Goal: Task Accomplishment & Management: Complete application form

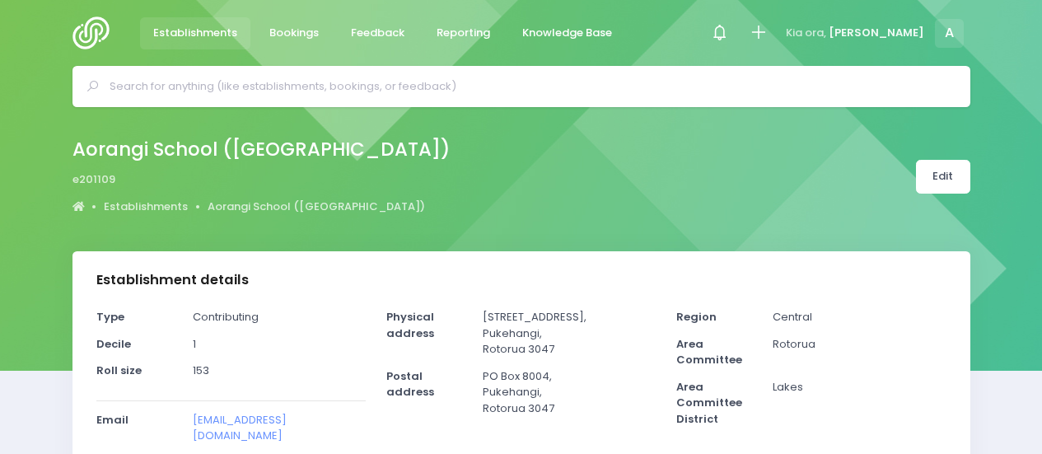
select select "5"
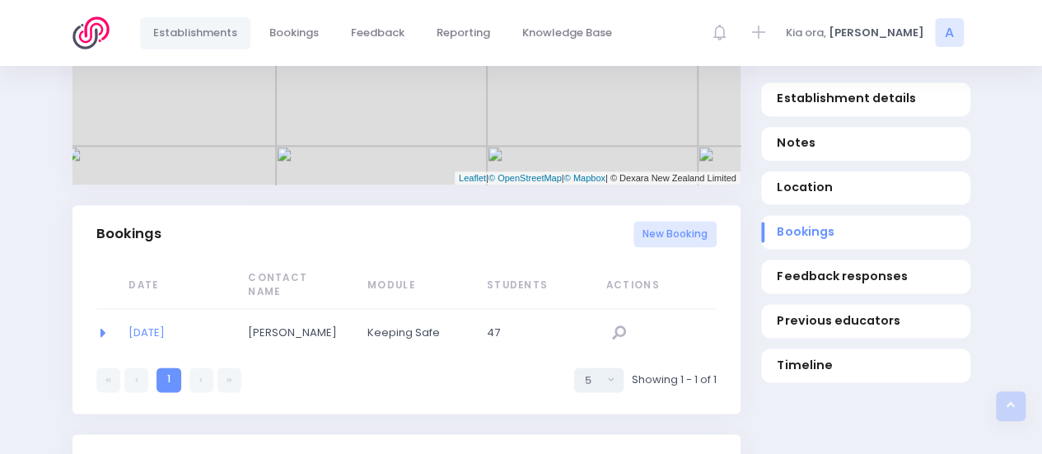
scroll to position [969, 0]
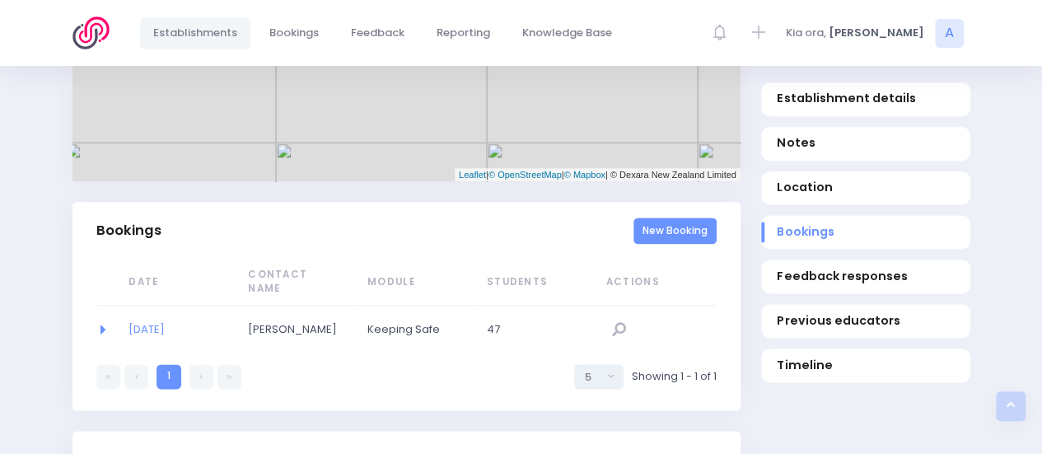
click at [668, 218] on link "New Booking" at bounding box center [675, 230] width 83 height 27
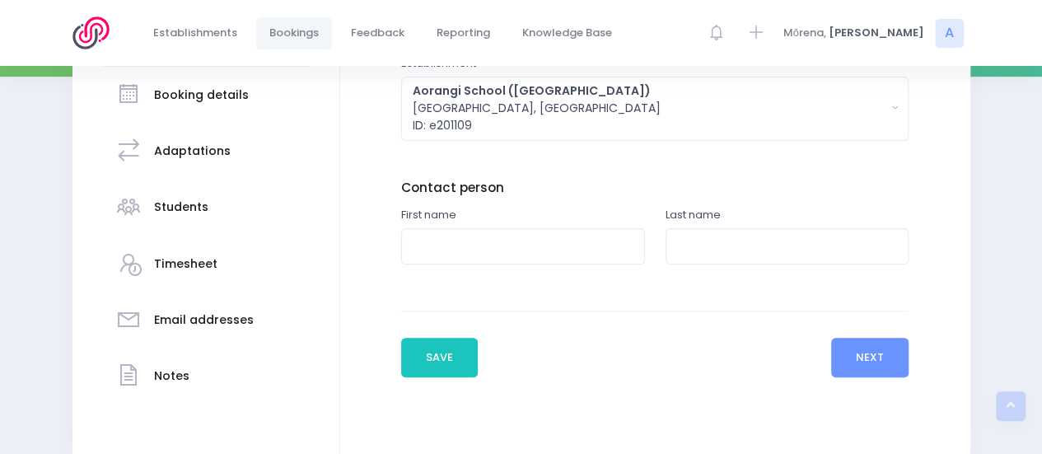
scroll to position [297, 0]
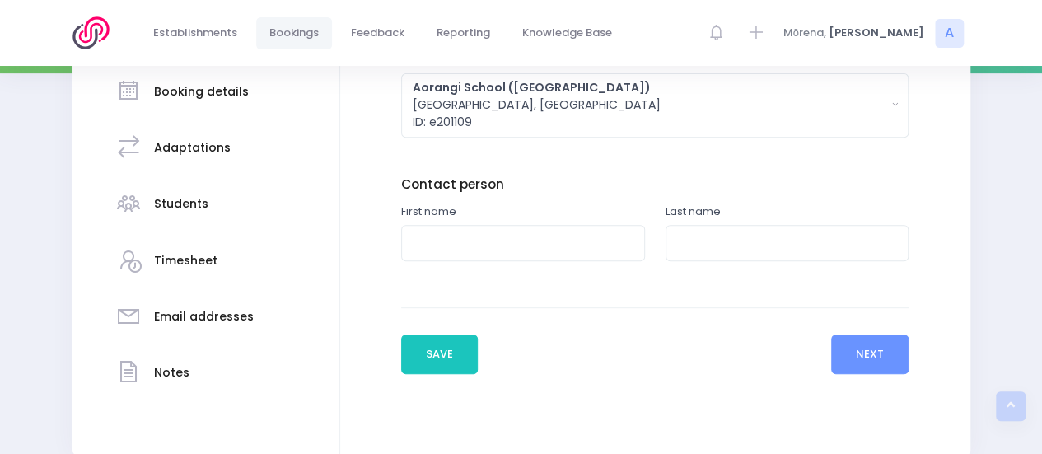
click at [365, 239] on div "Enter the basic details Establishment Select one... ** Do not use, double up **…" at bounding box center [655, 190] width 597 height 367
click at [427, 247] on input "text" at bounding box center [523, 243] width 244 height 37
paste input "[PERSON_NAME]"
click at [475, 243] on input "[PERSON_NAME]" at bounding box center [523, 243] width 244 height 37
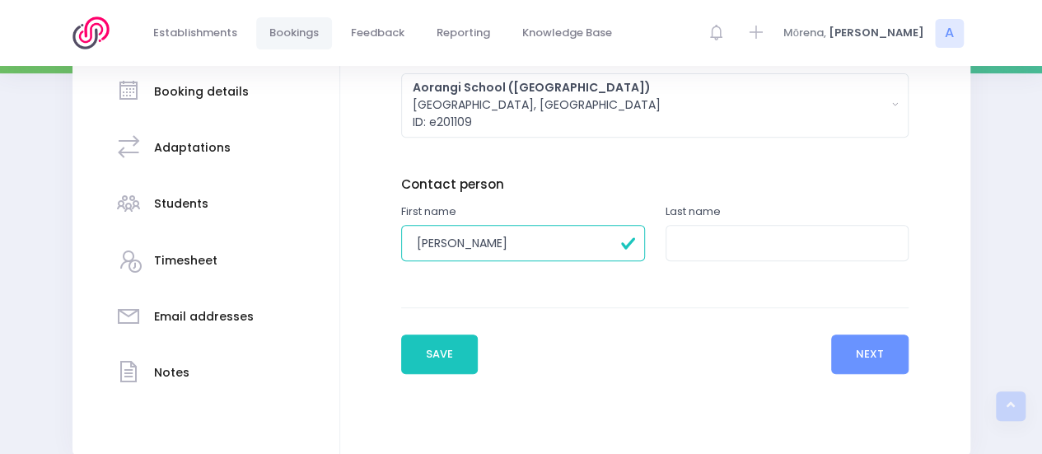
type input "Wendy"
click at [734, 241] on input "text" at bounding box center [788, 243] width 244 height 37
paste input "Bhana"
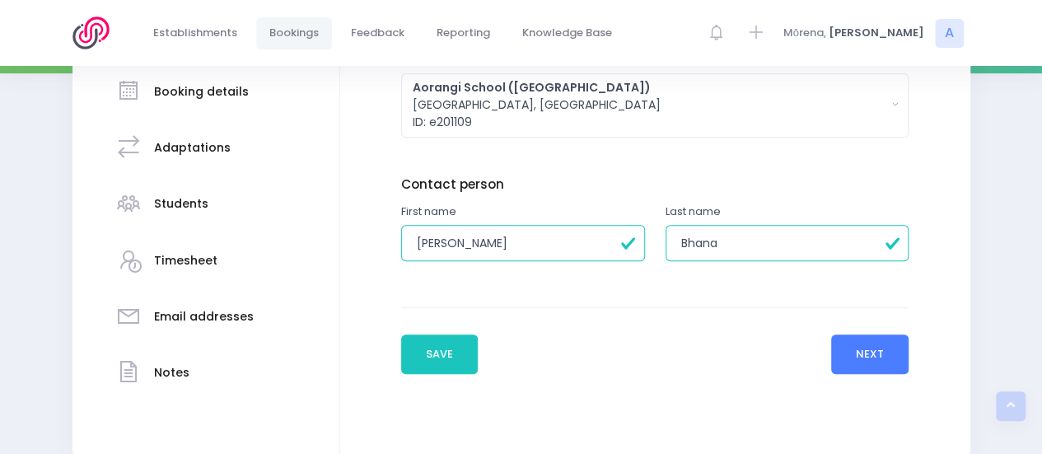
type input "Bhana"
click at [849, 344] on button "Next" at bounding box center [870, 354] width 78 height 40
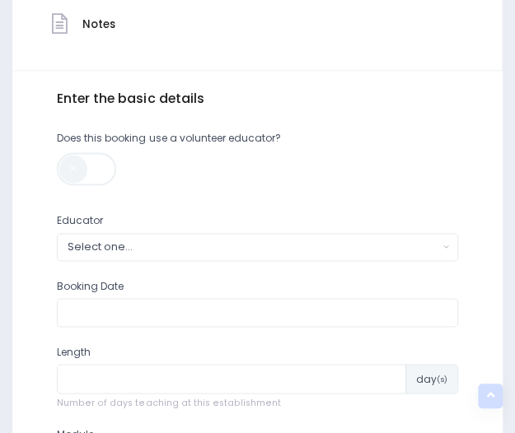
scroll to position [512, 0]
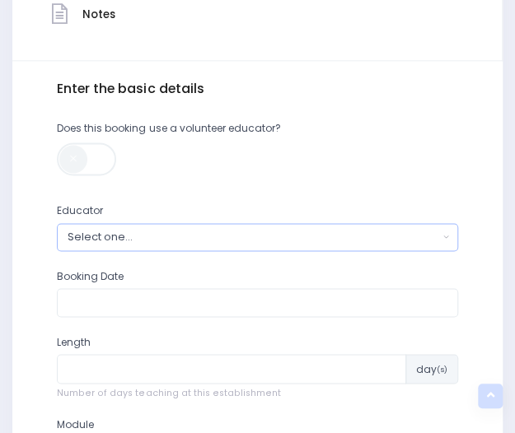
click at [140, 236] on div "Select one..." at bounding box center [253, 237] width 370 height 16
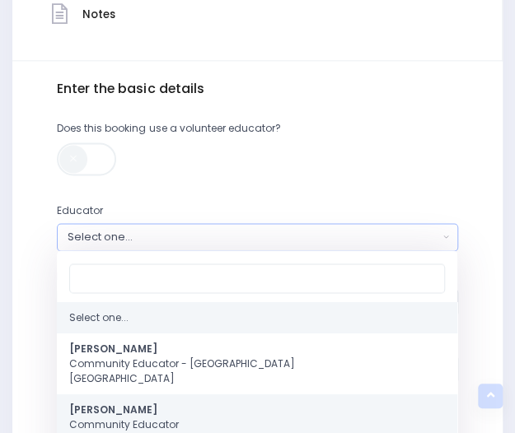
click at [110, 410] on strong "[PERSON_NAME]" at bounding box center [113, 409] width 88 height 14
select select "202878"
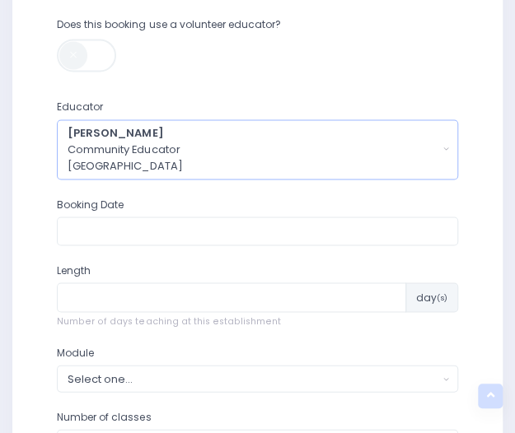
scroll to position [620, 0]
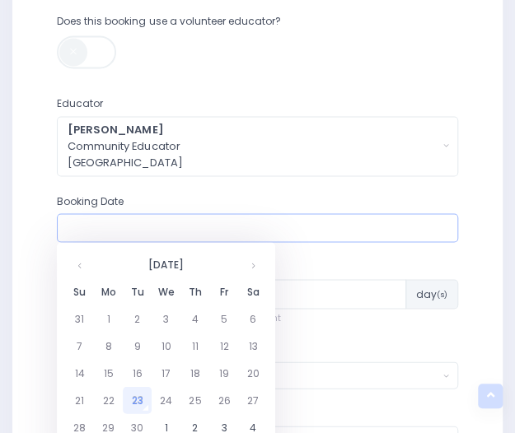
click at [97, 225] on input "text" at bounding box center [257, 228] width 400 height 30
click at [257, 264] on th at bounding box center [252, 263] width 29 height 27
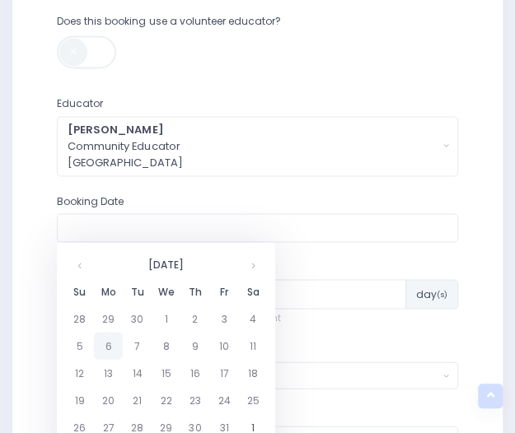
click at [105, 352] on td "6" at bounding box center [108, 345] width 29 height 27
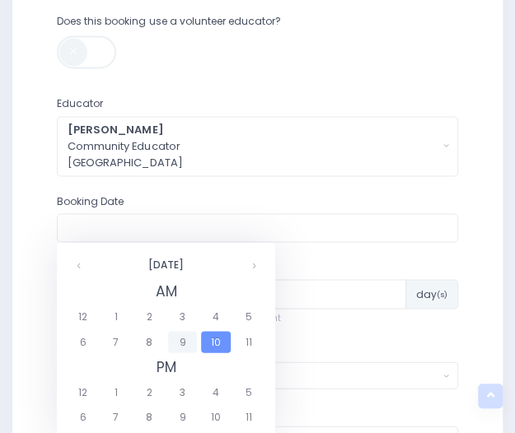
click at [179, 346] on span "9" at bounding box center [182, 341] width 29 height 21
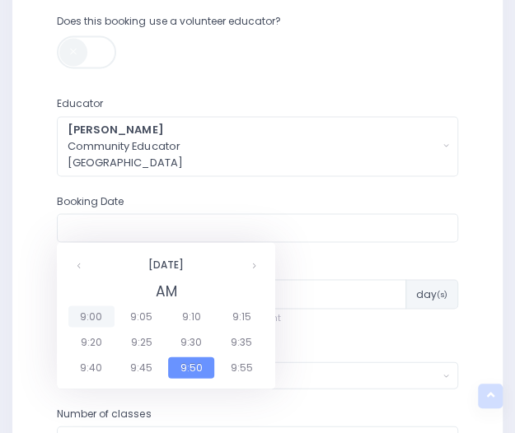
click at [96, 308] on span "9:00" at bounding box center [91, 316] width 46 height 21
type input "06/10/2025 09:00 AM"
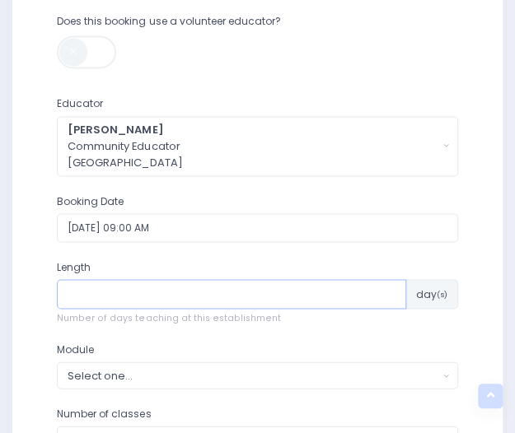
click at [168, 287] on input "number" at bounding box center [231, 294] width 348 height 30
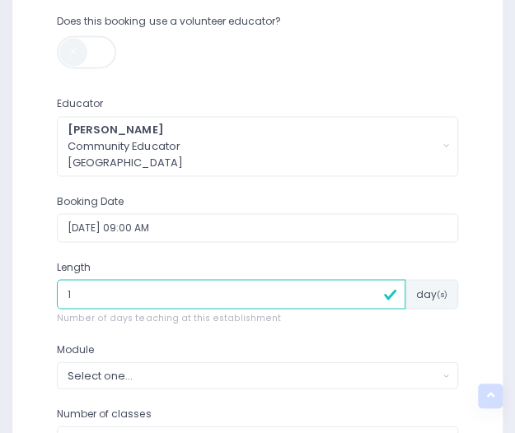
type input "1"
click at [145, 376] on div "Select one..." at bounding box center [253, 375] width 370 height 16
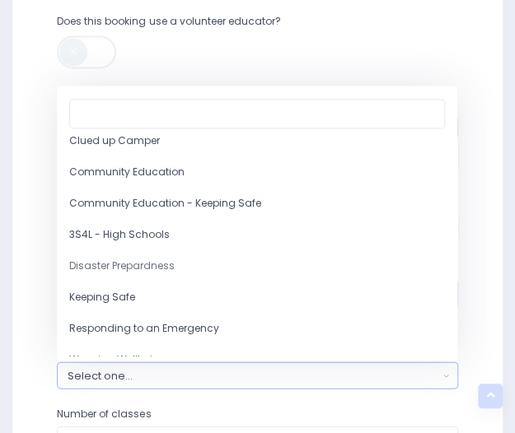
scroll to position [99, 0]
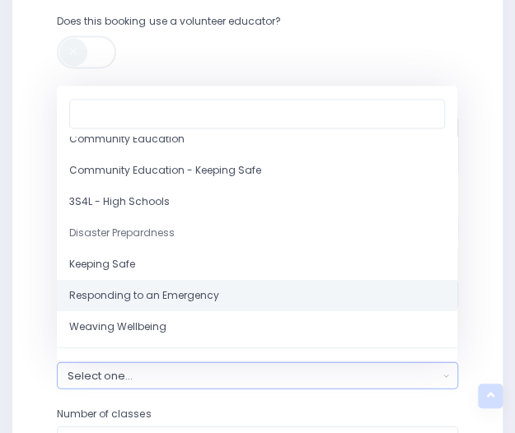
click at [208, 298] on span "Responding to an Emergency" at bounding box center [144, 295] width 150 height 15
select select "Responding to an Emergency"
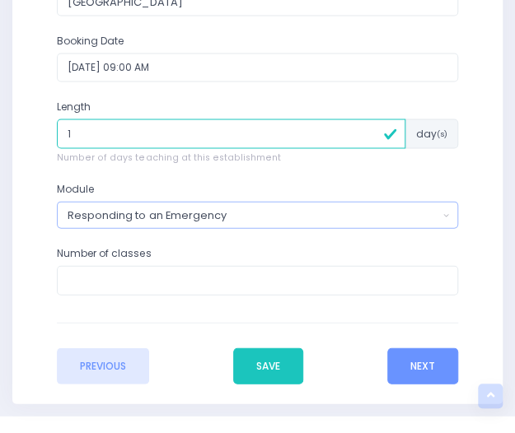
scroll to position [784, 0]
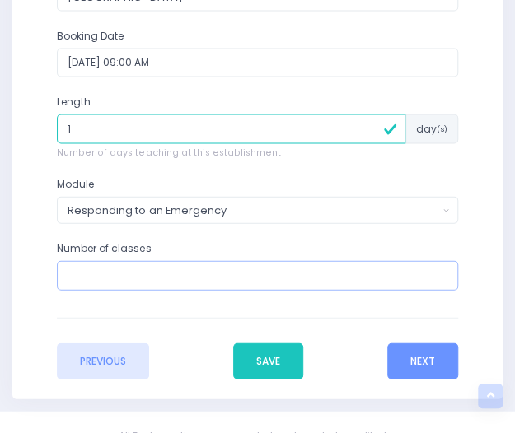
click at [198, 278] on input "number" at bounding box center [257, 276] width 400 height 30
type input "3"
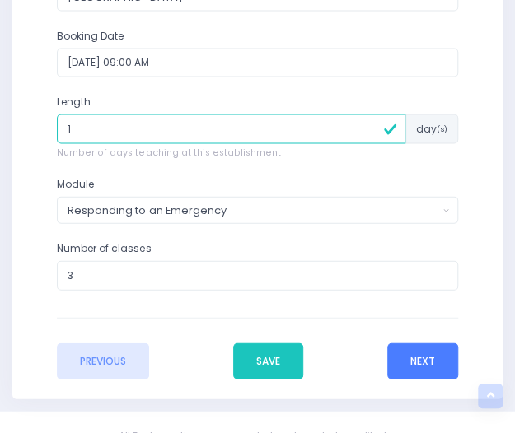
click at [414, 348] on button "Next" at bounding box center [422, 362] width 71 height 36
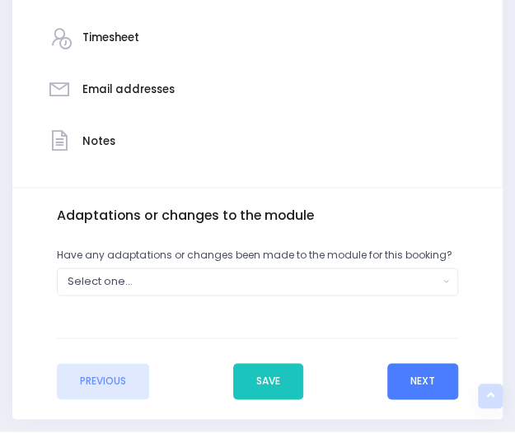
scroll to position [387, 0]
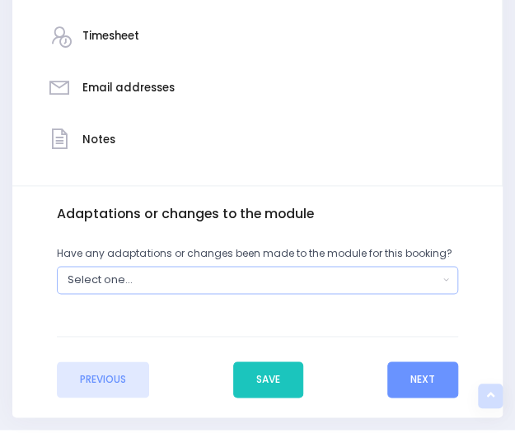
click at [161, 284] on div "Select one..." at bounding box center [253, 280] width 370 height 16
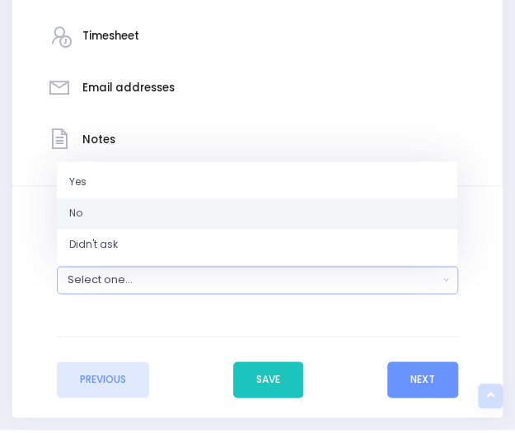
click at [137, 218] on link "No" at bounding box center [257, 213] width 400 height 31
select select "No"
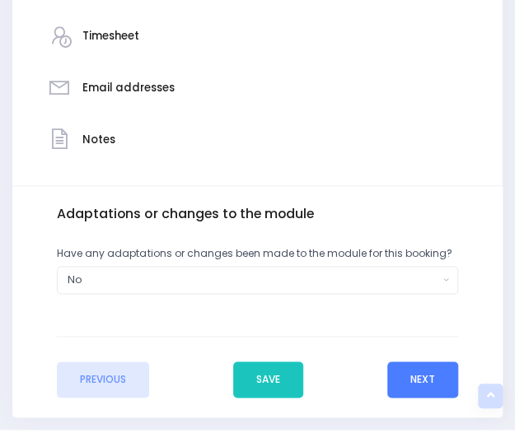
click at [410, 364] on button "Next" at bounding box center [422, 380] width 71 height 36
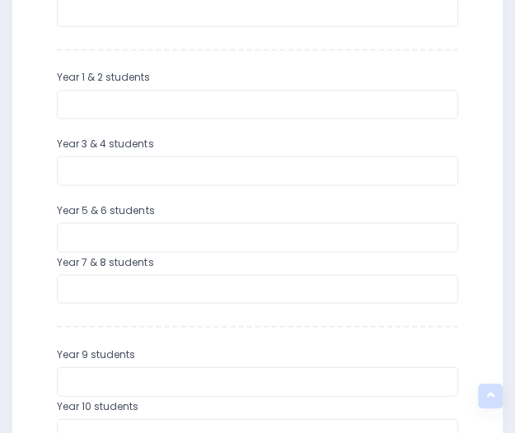
scroll to position [680, 0]
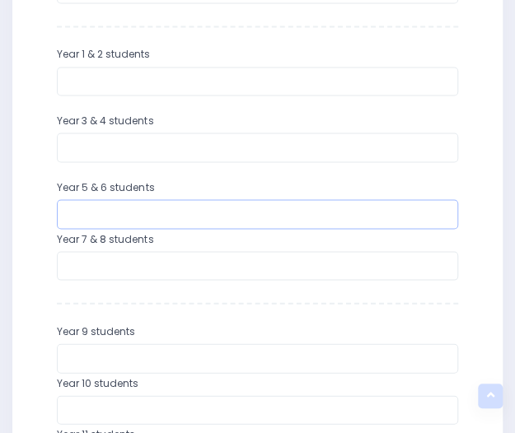
click at [178, 210] on input "number" at bounding box center [257, 214] width 400 height 30
type input "55"
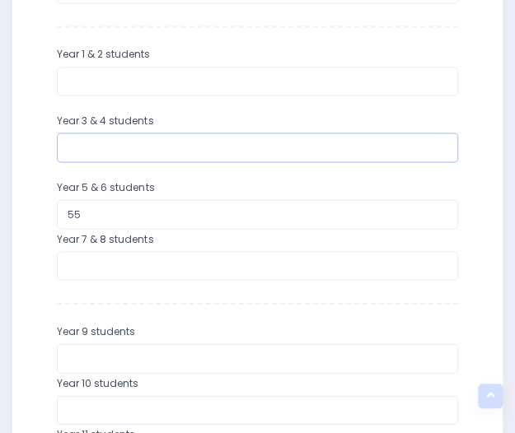
click at [110, 139] on input "number" at bounding box center [257, 148] width 400 height 30
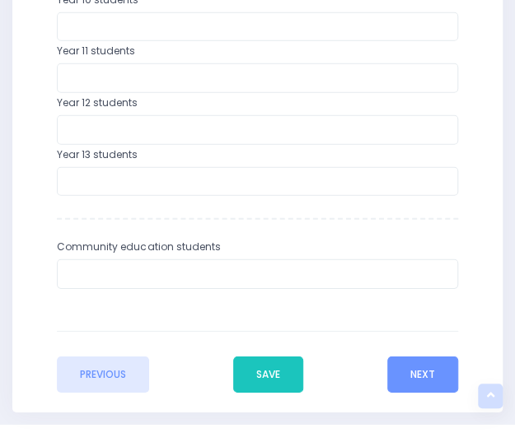
scroll to position [1064, 0]
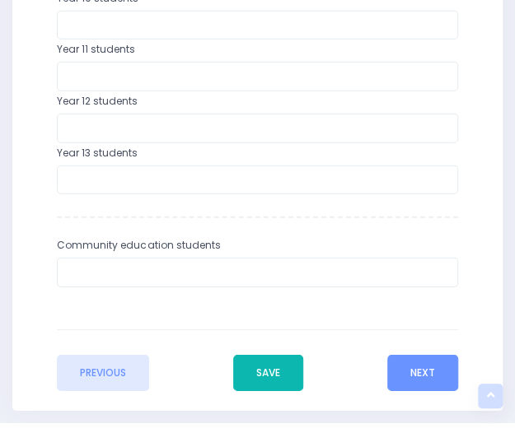
type input "28"
click at [279, 362] on button "Save" at bounding box center [268, 373] width 70 height 36
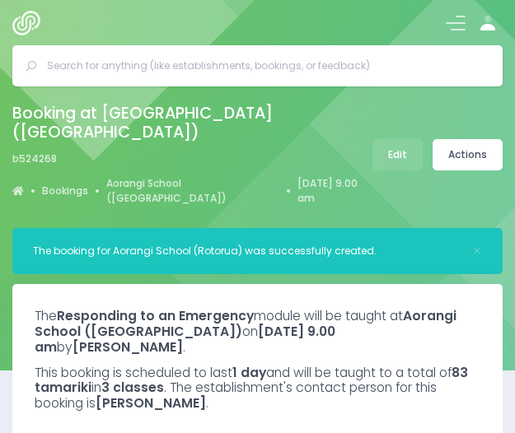
select select "5"
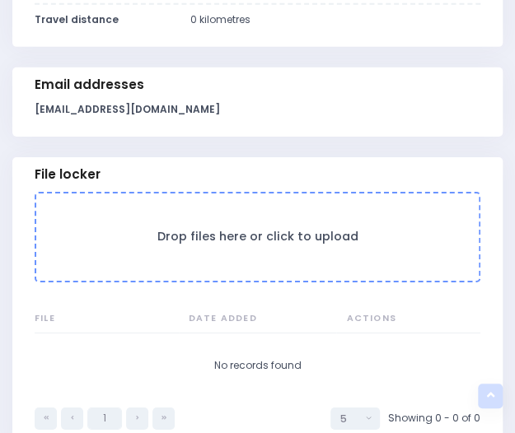
scroll to position [1289, 0]
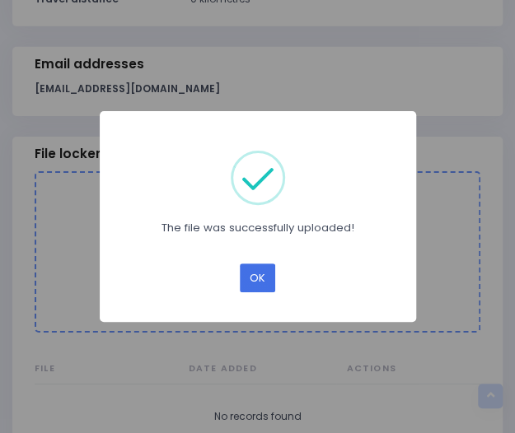
click at [260, 281] on button "OK" at bounding box center [257, 278] width 35 height 29
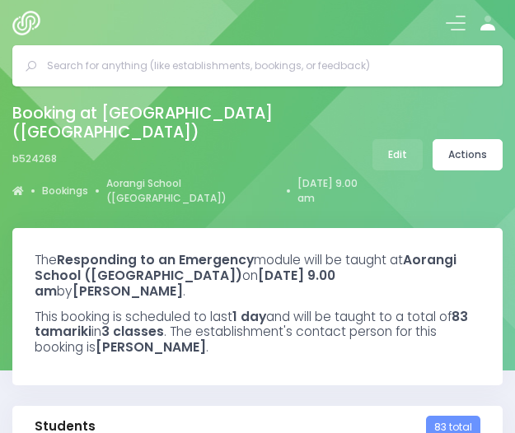
select select "5"
click at [467, 139] on link "Actions" at bounding box center [468, 154] width 70 height 31
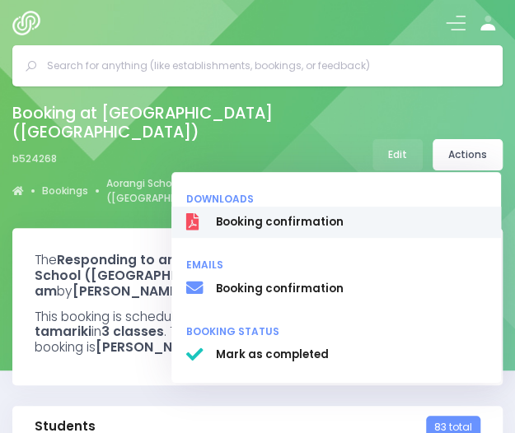
click at [326, 214] on span "Booking confirmation" at bounding box center [351, 222] width 270 height 16
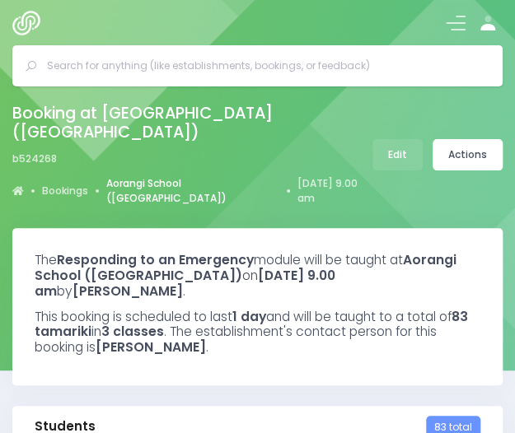
click at [145, 176] on link "Aorangi School ([GEOGRAPHIC_DATA])" at bounding box center [192, 191] width 173 height 30
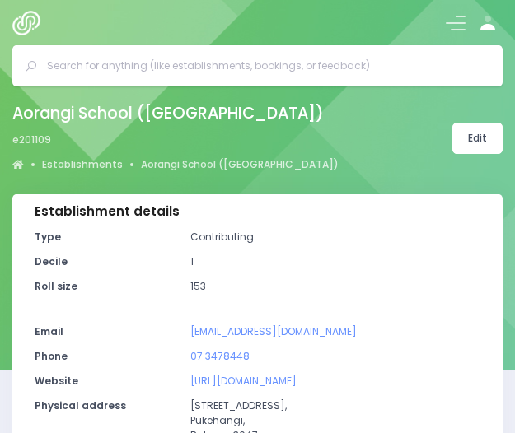
select select "5"
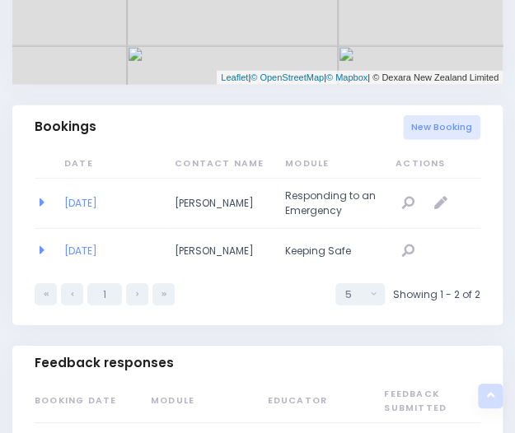
scroll to position [1122, 0]
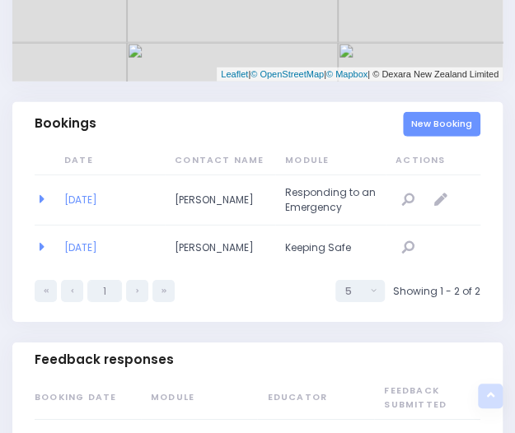
click at [432, 122] on link "New Booking" at bounding box center [441, 124] width 77 height 25
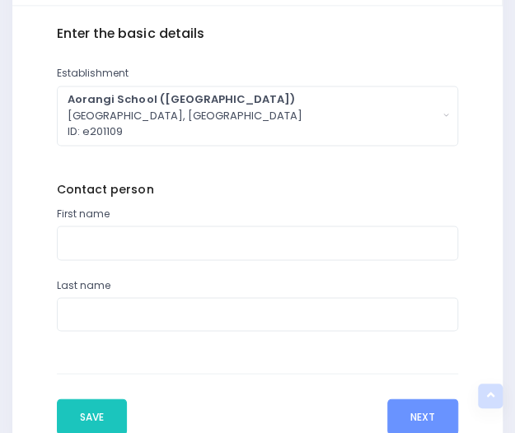
scroll to position [570, 0]
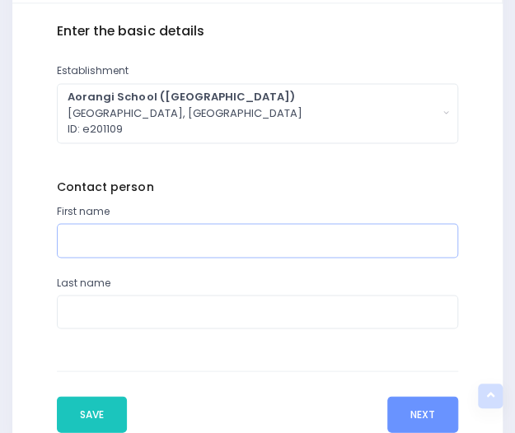
click at [147, 245] on input "text" at bounding box center [257, 240] width 400 height 34
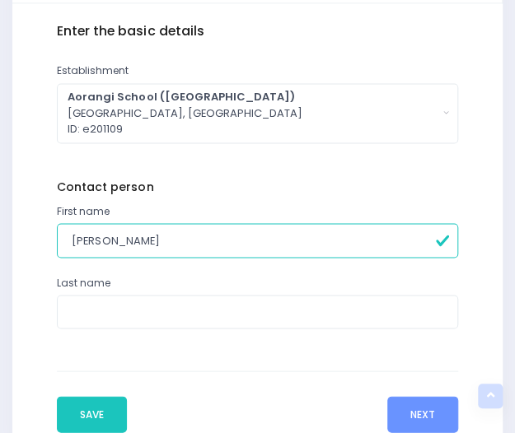
type input "Wendy"
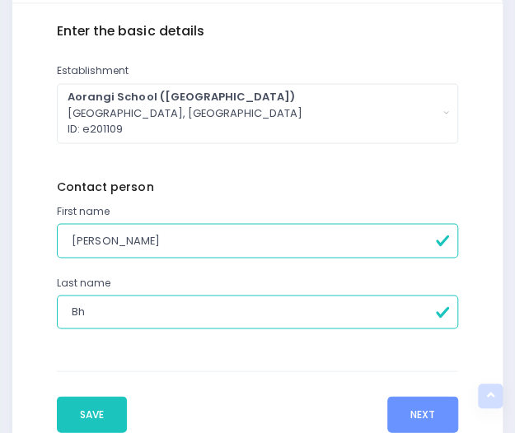
type input "Bhana"
click at [424, 419] on button "Next" at bounding box center [422, 414] width 71 height 36
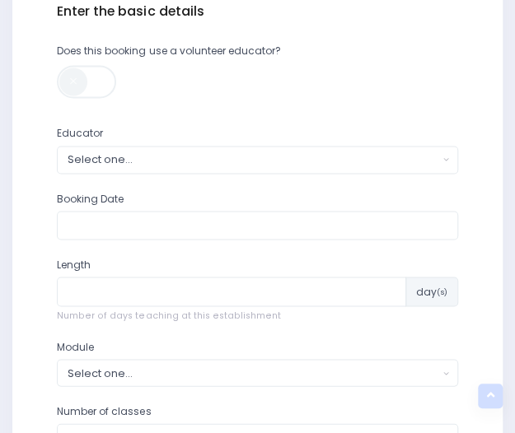
scroll to position [610, 0]
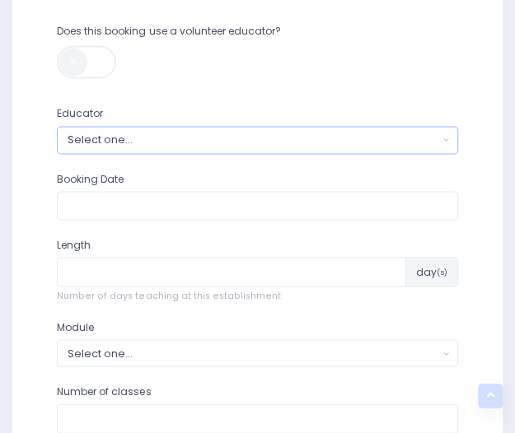
click at [83, 143] on div "Select one..." at bounding box center [253, 140] width 370 height 16
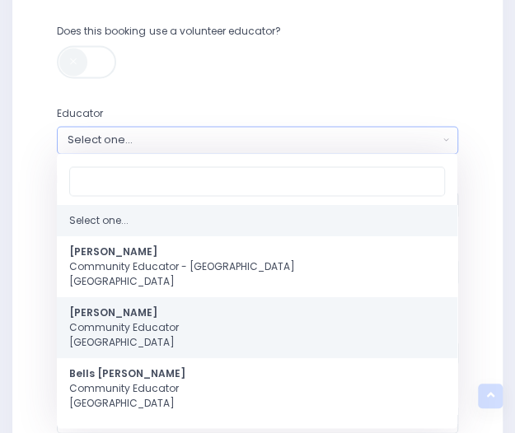
click at [120, 342] on span "Annette Binnie Community Educator Central Region" at bounding box center [124, 327] width 110 height 44
select select "202878"
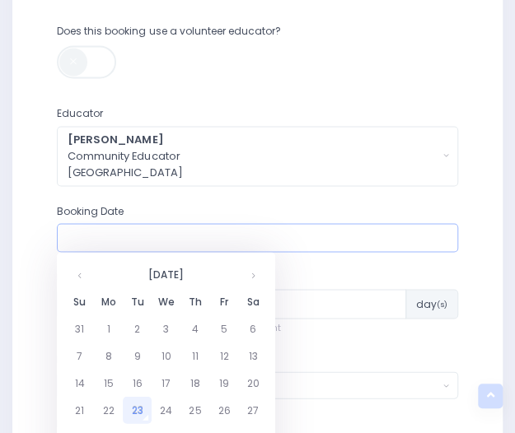
click at [132, 228] on input "text" at bounding box center [257, 238] width 400 height 30
click at [250, 276] on th at bounding box center [252, 273] width 29 height 27
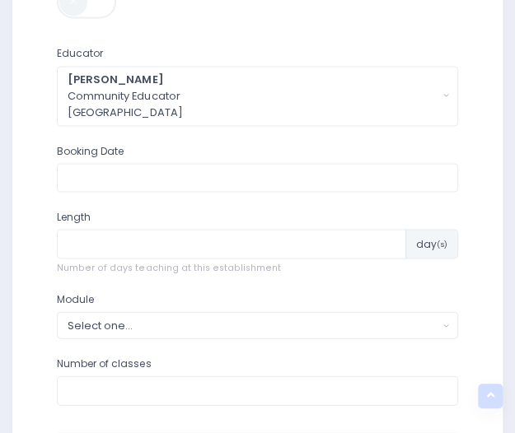
scroll to position [676, 0]
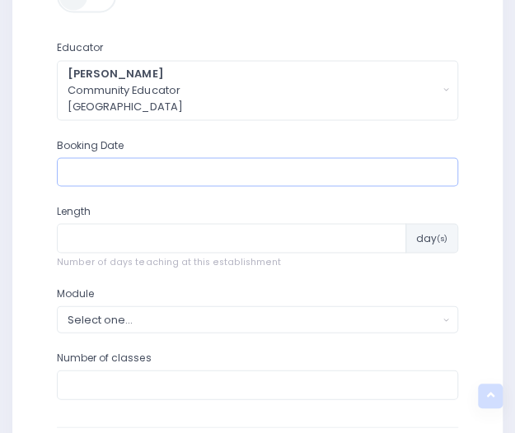
click at [152, 162] on input "text" at bounding box center [257, 172] width 400 height 30
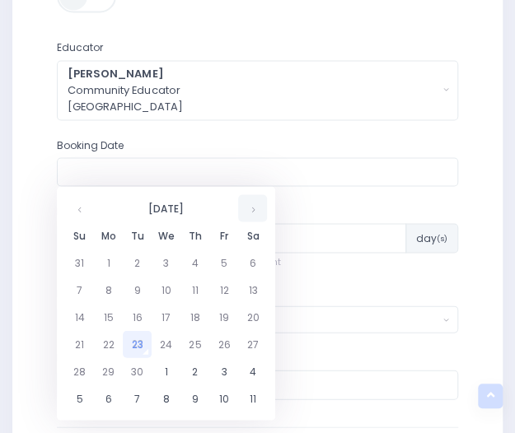
click at [253, 213] on th at bounding box center [252, 207] width 29 height 27
click at [134, 378] on td "28" at bounding box center [137, 371] width 29 height 27
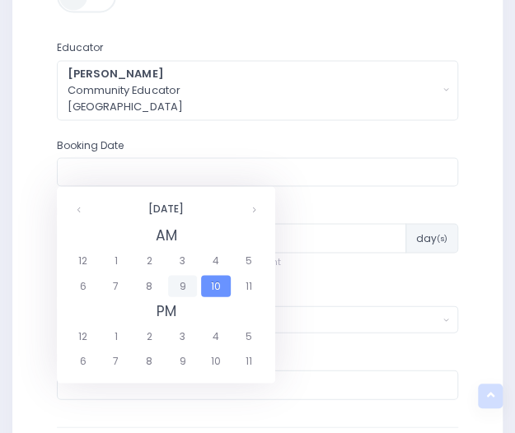
click at [177, 283] on span "9" at bounding box center [182, 285] width 29 height 21
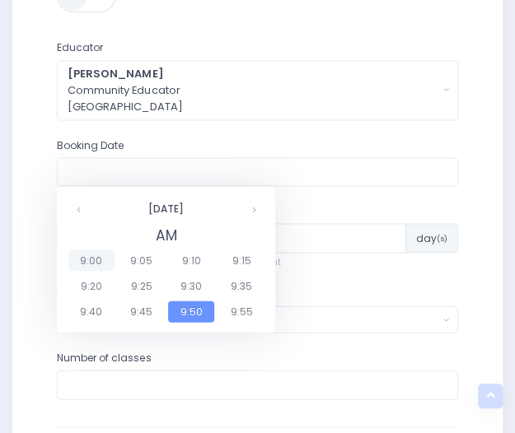
click at [98, 261] on span "9:00" at bounding box center [91, 260] width 46 height 21
type input "28/10/2025 09:00 AM"
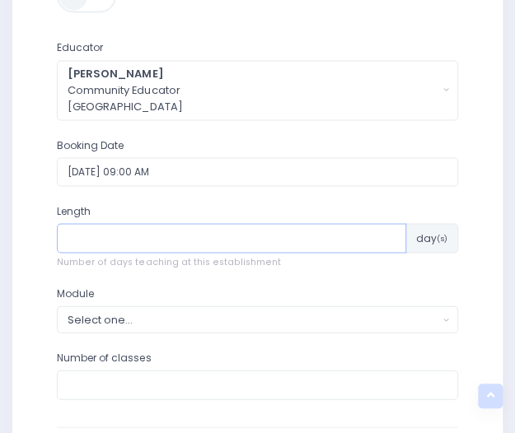
click at [122, 240] on input "number" at bounding box center [231, 238] width 348 height 30
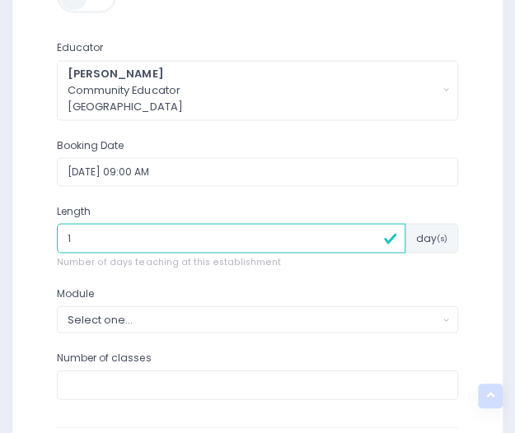
type input "1"
click at [133, 302] on div "Module Select one... Clued up Camper Community Education Community Education - …" at bounding box center [257, 309] width 400 height 47
click at [129, 317] on div "Select one..." at bounding box center [253, 319] width 370 height 16
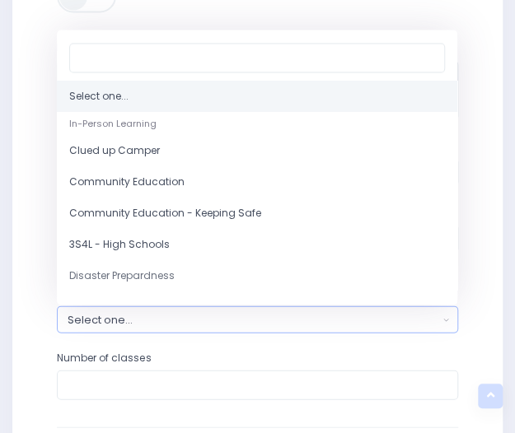
click at [450, 298] on div "Select one... In-Person Learning Clued up Camper Community Education Community …" at bounding box center [257, 167] width 400 height 275
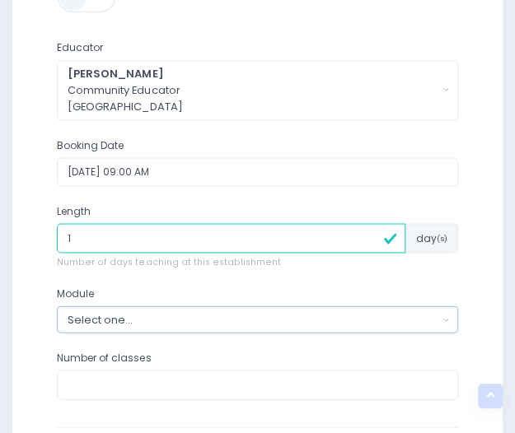
click at [176, 314] on div "Select one..." at bounding box center [253, 319] width 370 height 16
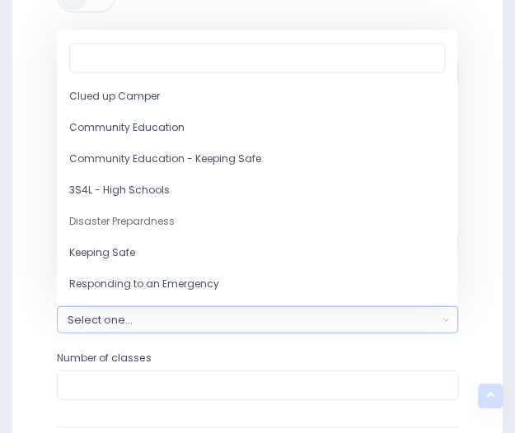
scroll to position [66, 0]
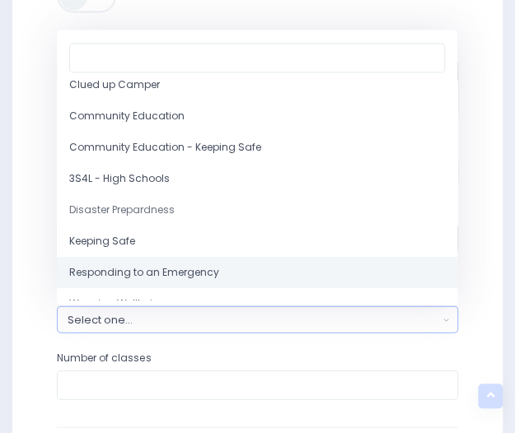
click at [197, 273] on span "Responding to an Emergency" at bounding box center [144, 272] width 150 height 15
select select "Responding to an Emergency"
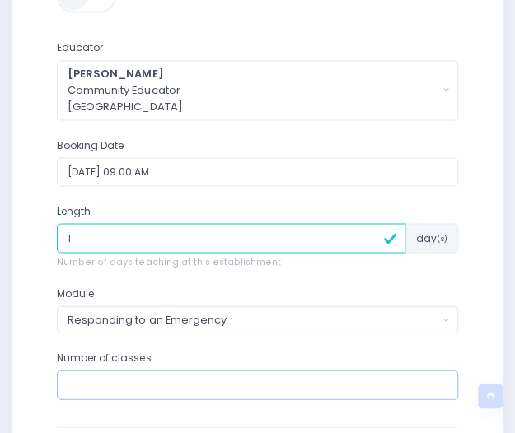
click at [167, 383] on input "number" at bounding box center [257, 385] width 400 height 30
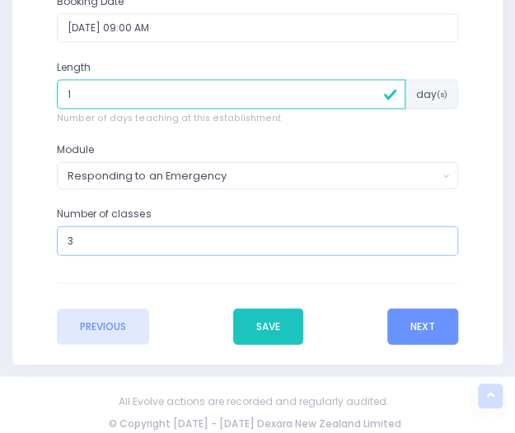
scroll to position [825, 0]
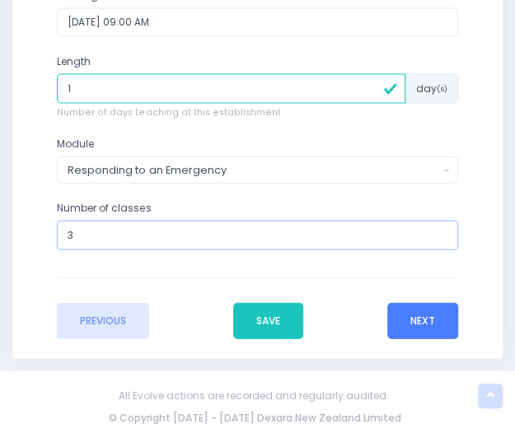
type input "3"
click at [409, 320] on button "Next" at bounding box center [422, 321] width 71 height 36
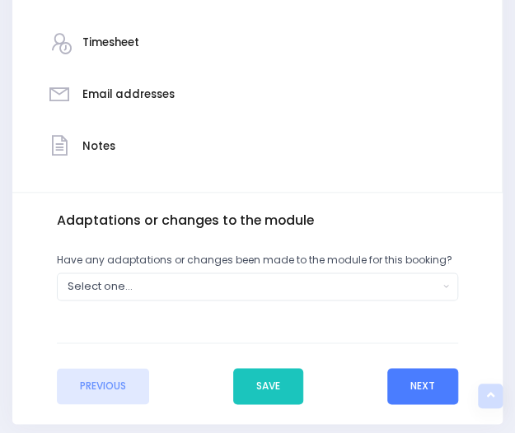
scroll to position [447, 0]
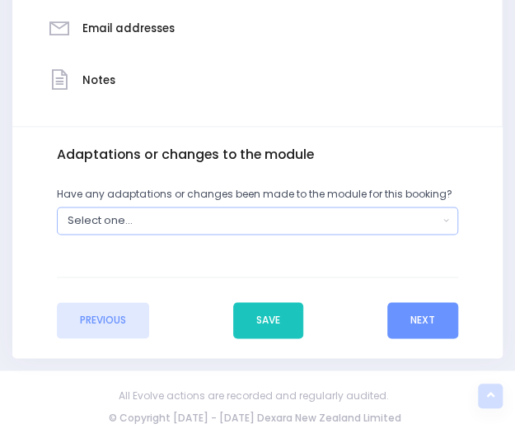
click at [120, 222] on div "Select one..." at bounding box center [253, 221] width 370 height 16
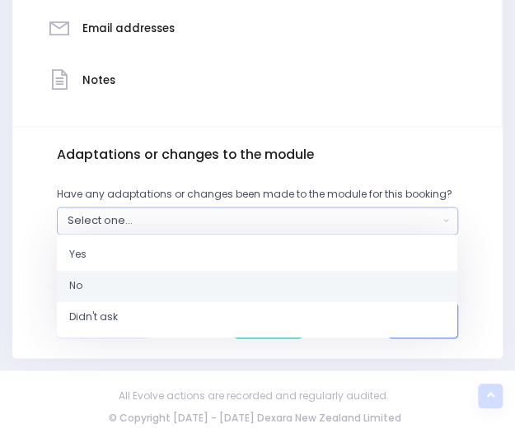
click at [76, 292] on span "No" at bounding box center [75, 285] width 13 height 15
select select "No"
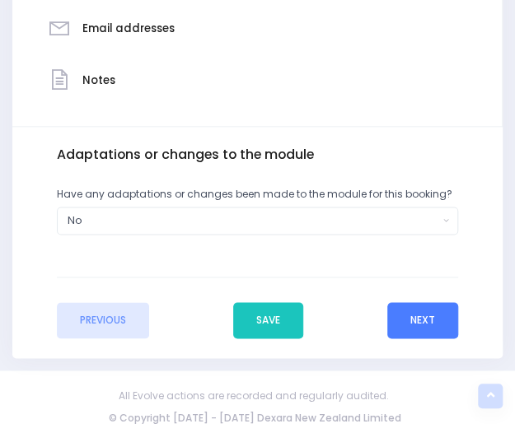
click at [442, 323] on button "Next" at bounding box center [422, 320] width 71 height 36
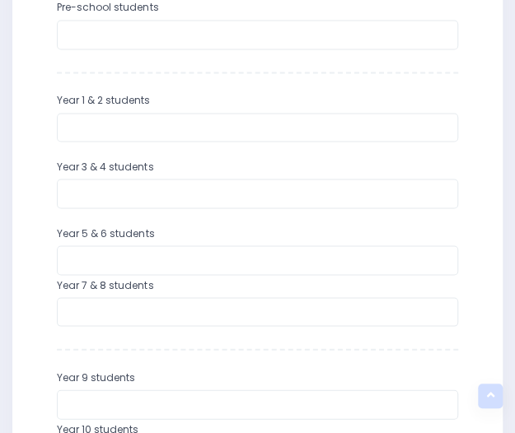
scroll to position [636, 0]
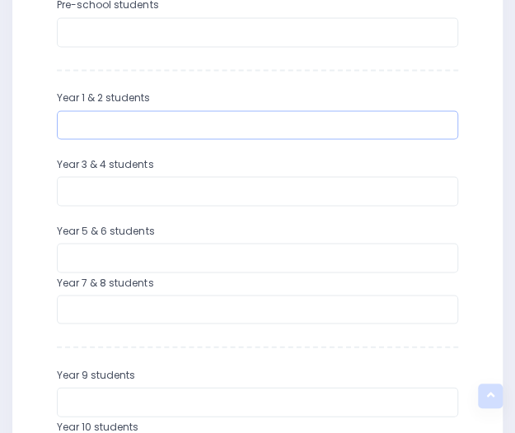
click at [194, 129] on input "number" at bounding box center [257, 125] width 400 height 30
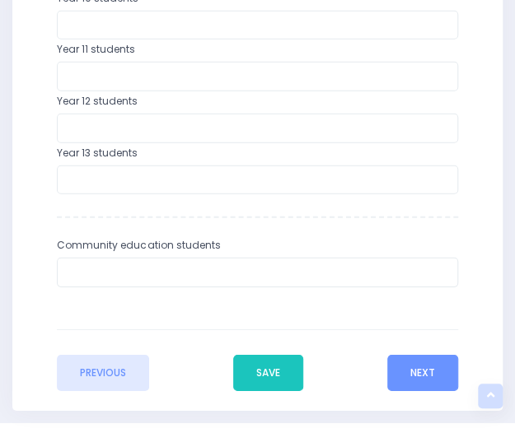
scroll to position [1117, 0]
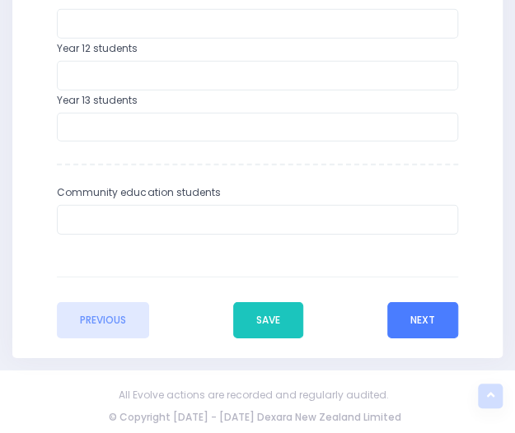
type input "55"
click at [412, 312] on button "Next" at bounding box center [422, 320] width 71 height 36
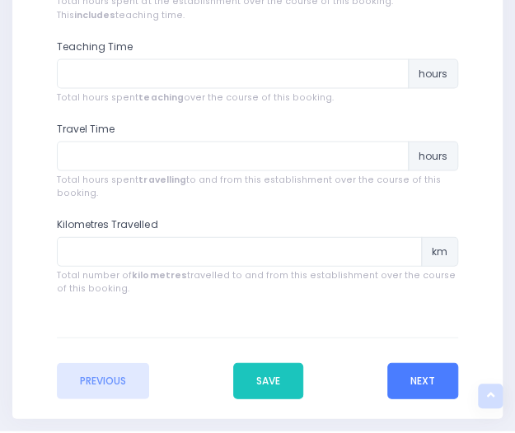
scroll to position [792, 0]
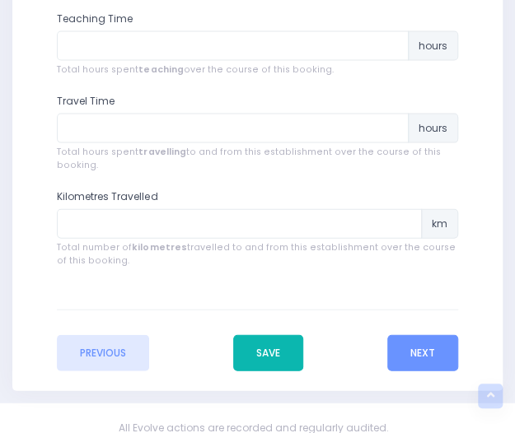
click at [269, 356] on button "Save" at bounding box center [268, 353] width 70 height 36
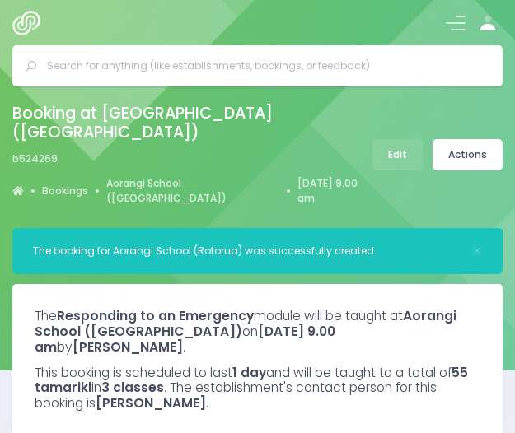
select select "5"
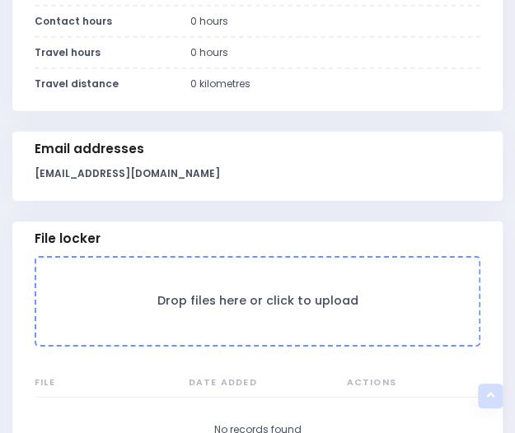
scroll to position [1236, 0]
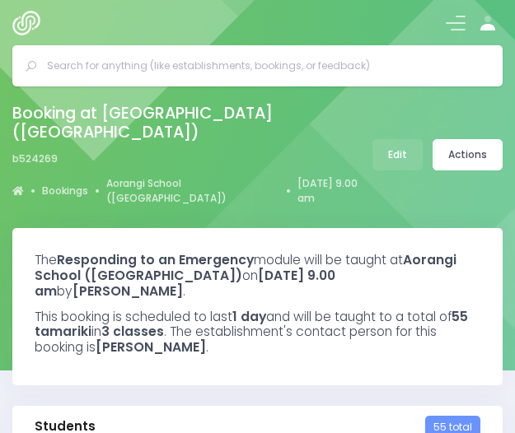
select select "5"
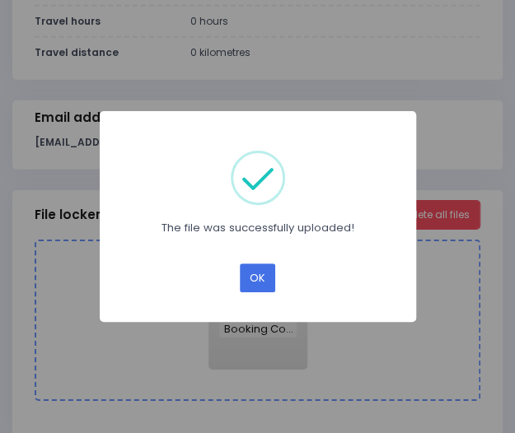
click at [254, 283] on button "OK" at bounding box center [257, 278] width 35 height 29
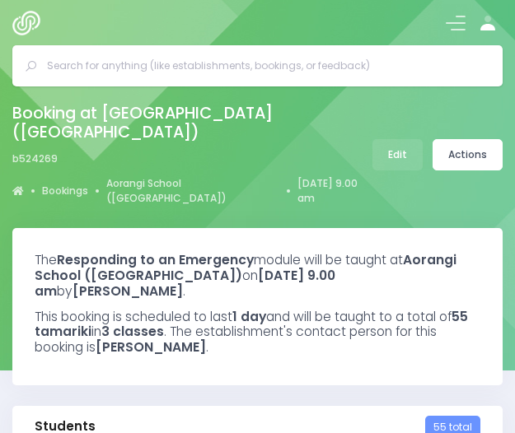
select select "5"
click at [479, 147] on link "Actions" at bounding box center [468, 154] width 70 height 31
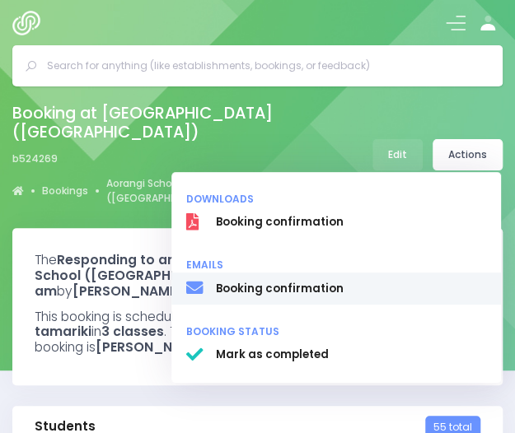
click at [280, 280] on span "Booking confirmation" at bounding box center [351, 288] width 270 height 16
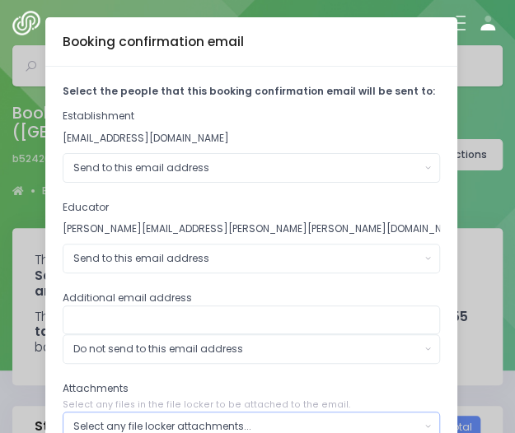
click at [245, 421] on div "Select any file locker attachments..." at bounding box center [246, 426] width 347 height 15
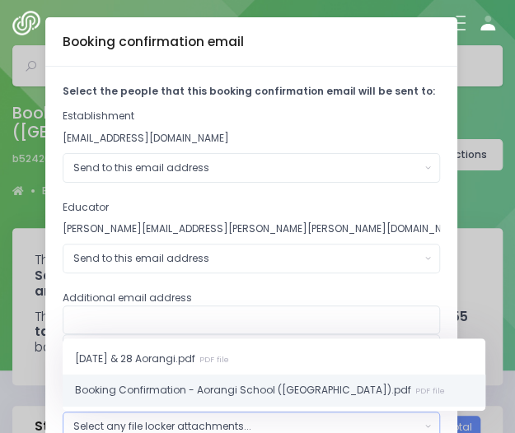
click at [205, 388] on span "Booking Confirmation - Aorangi School (Rotorua).pdf PDF file" at bounding box center [260, 390] width 370 height 15
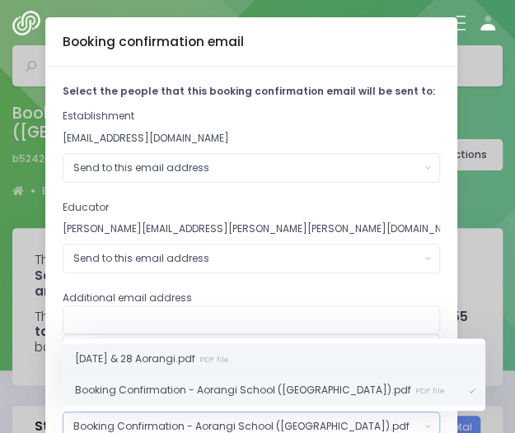
click at [185, 356] on span "2025 10 06 & 28 Aorangi.pdf PDF file" at bounding box center [152, 359] width 154 height 15
select select "11413"
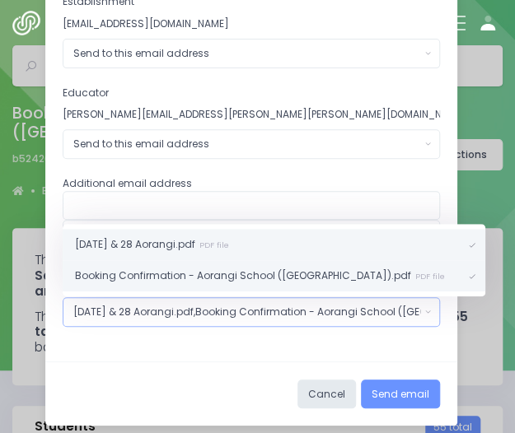
scroll to position [120, 0]
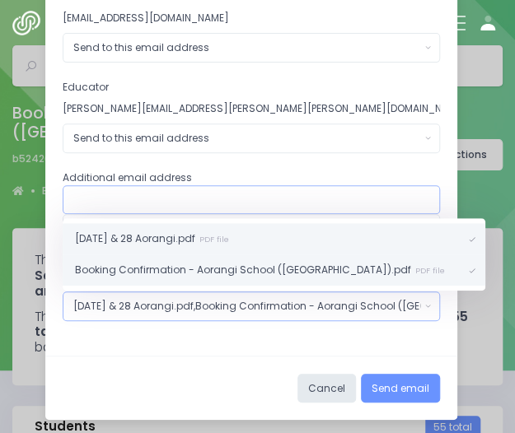
click at [239, 194] on input "text" at bounding box center [251, 200] width 377 height 30
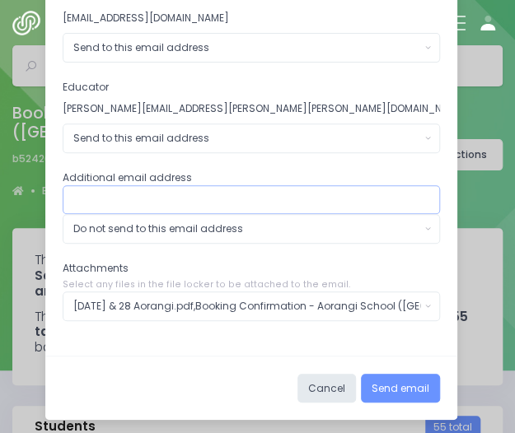
paste input "wendy@aorangi.school.nz"
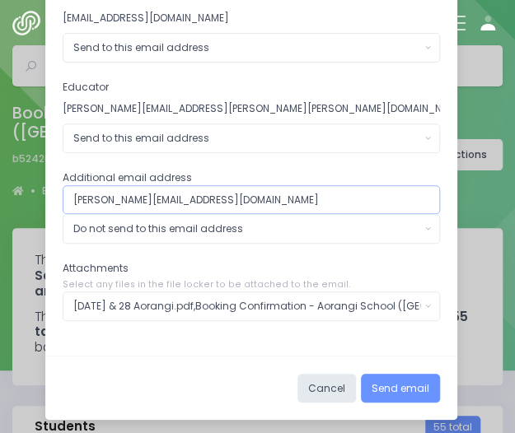
type input "wendy@aorangi.school.nz"
click at [421, 223] on button "Do not send to this email address" at bounding box center [251, 229] width 377 height 30
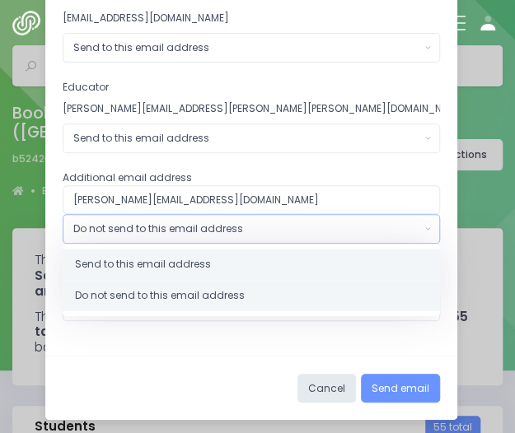
click at [219, 261] on link "Send to this email address" at bounding box center [251, 264] width 377 height 31
select select "send"
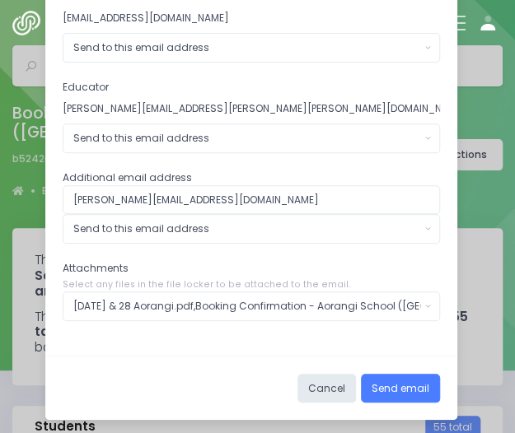
click at [392, 385] on button "Send email" at bounding box center [400, 389] width 79 height 30
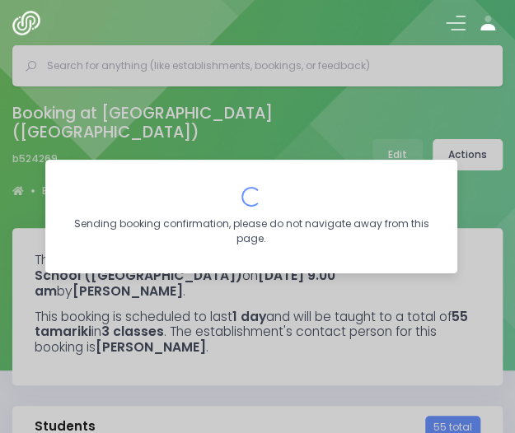
scroll to position [0, 0]
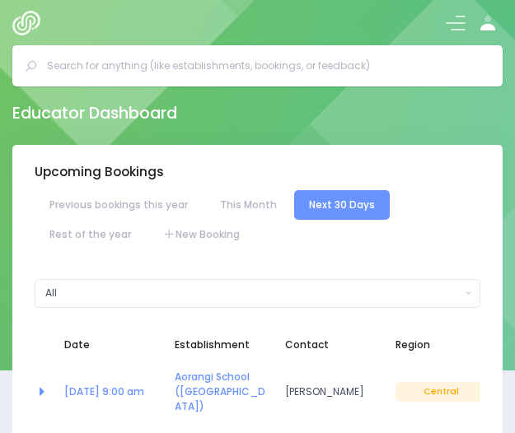
select select "5"
click at [105, 239] on link "Rest of the year" at bounding box center [90, 235] width 111 height 30
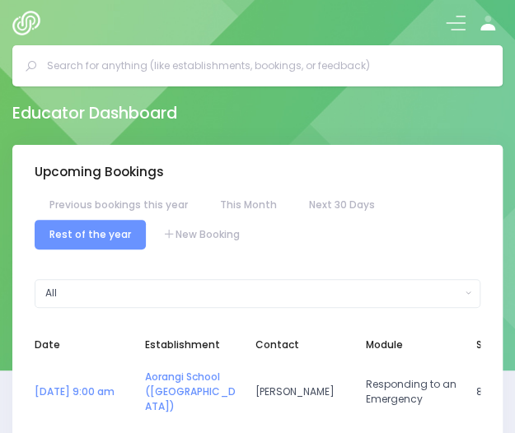
select select "5"
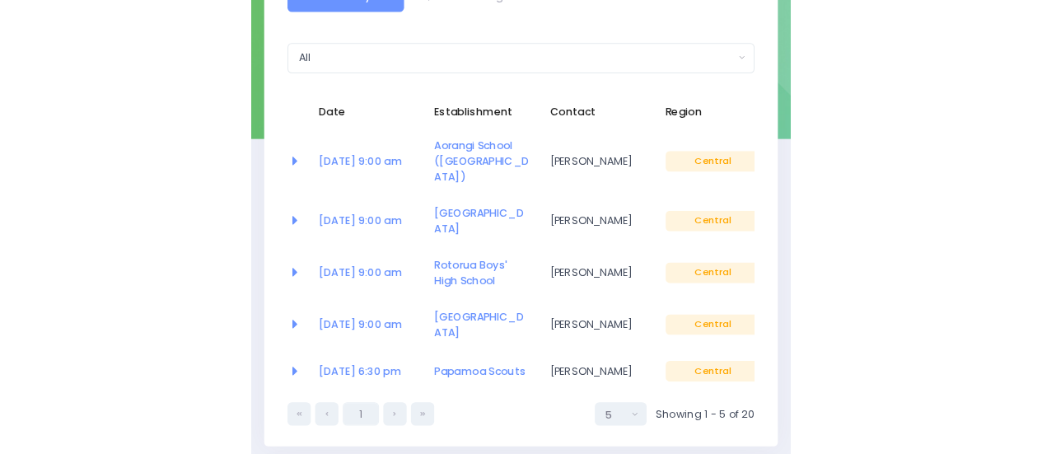
scroll to position [241, 0]
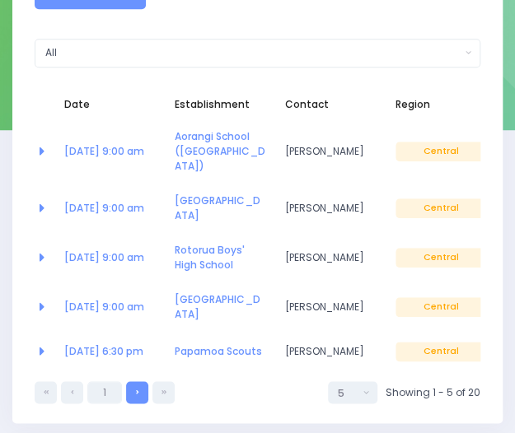
click at [138, 381] on link at bounding box center [137, 392] width 22 height 22
select select "5"
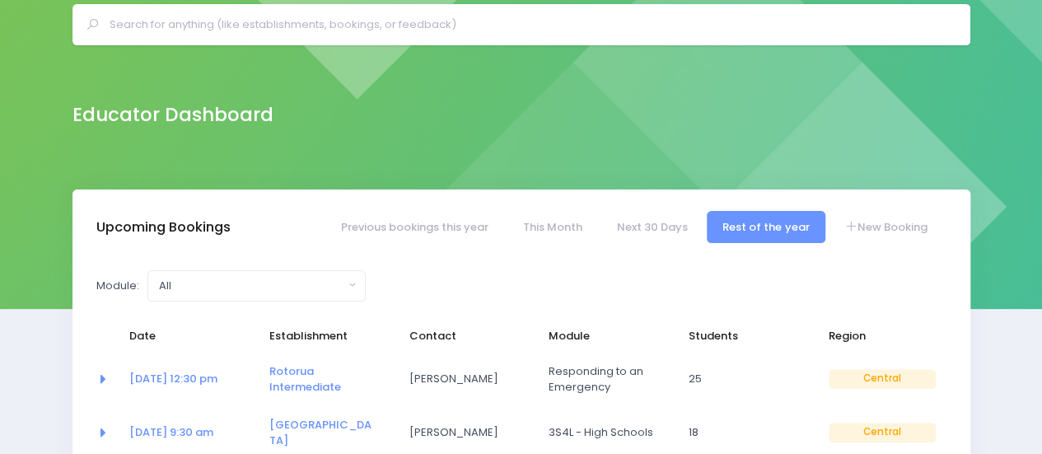
scroll to position [0, 0]
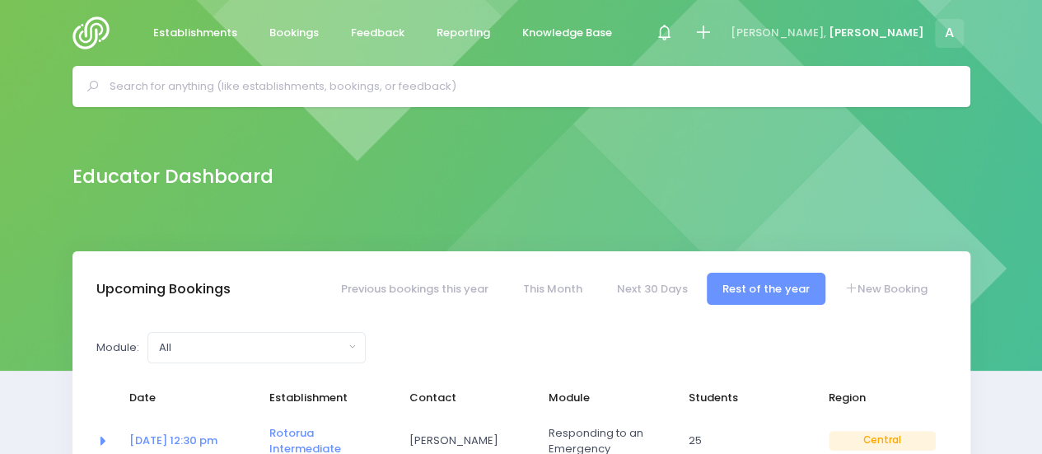
click at [99, 30] on img at bounding box center [95, 32] width 47 height 33
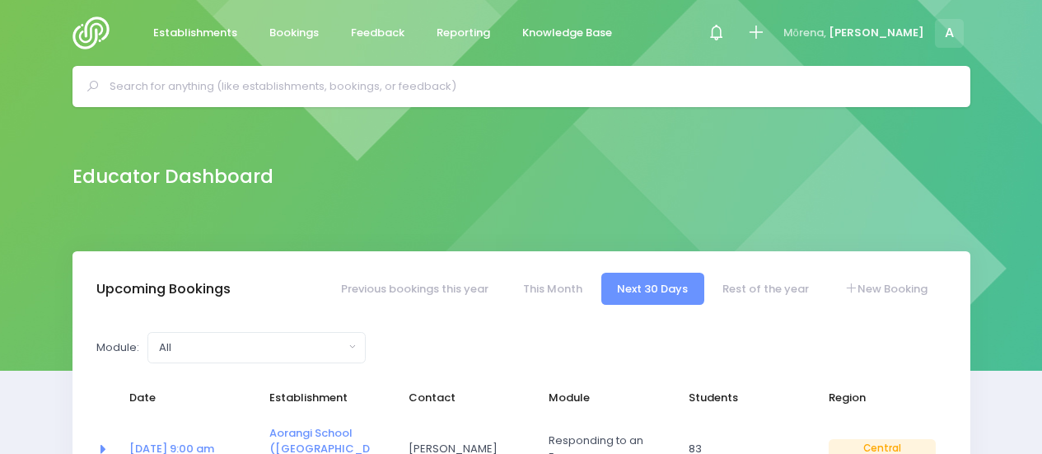
select select "5"
